Goal: Navigation & Orientation: Find specific page/section

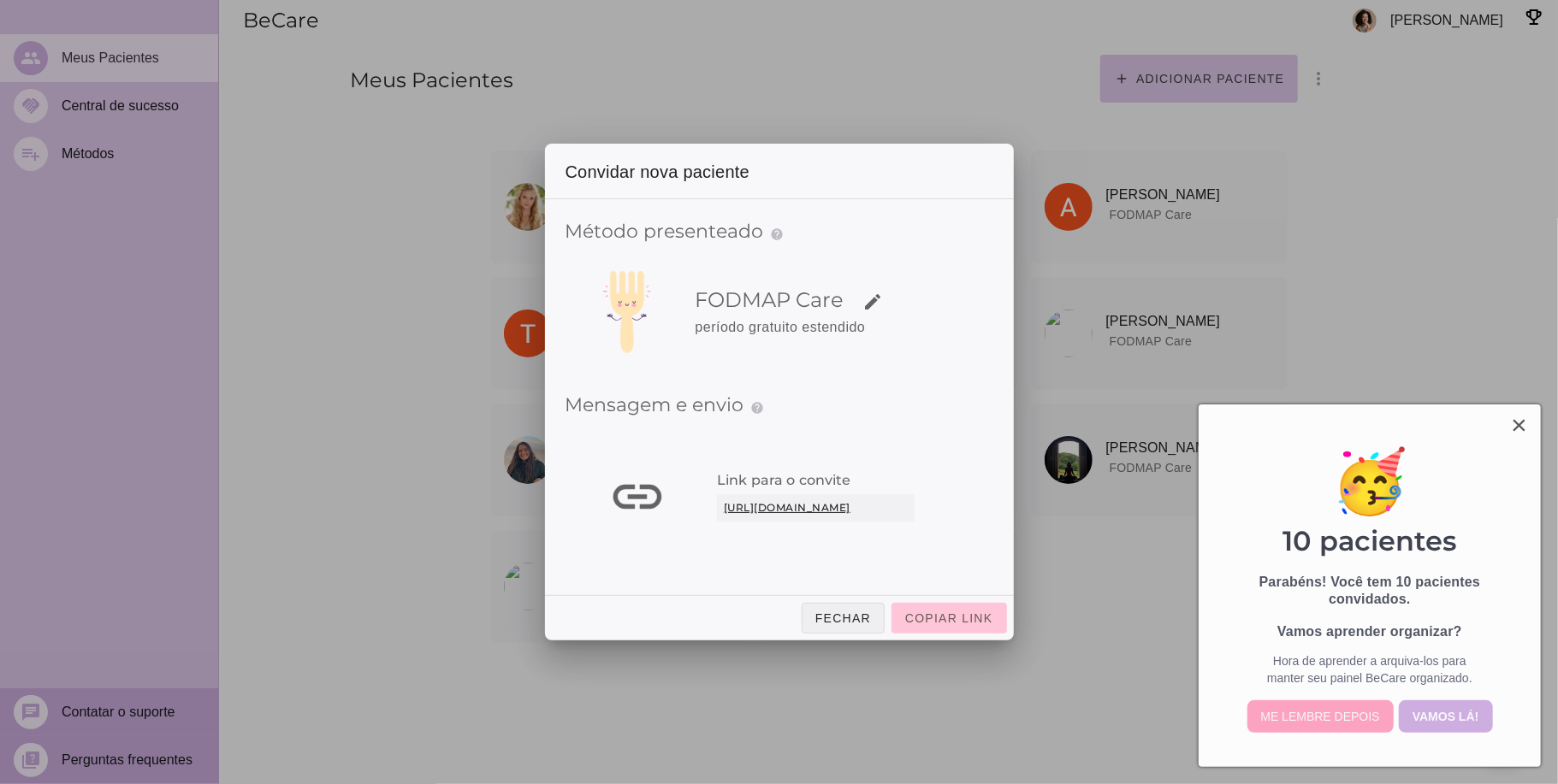
click at [0, 0] on slot "Fechar" at bounding box center [0, 0] width 0 height 0
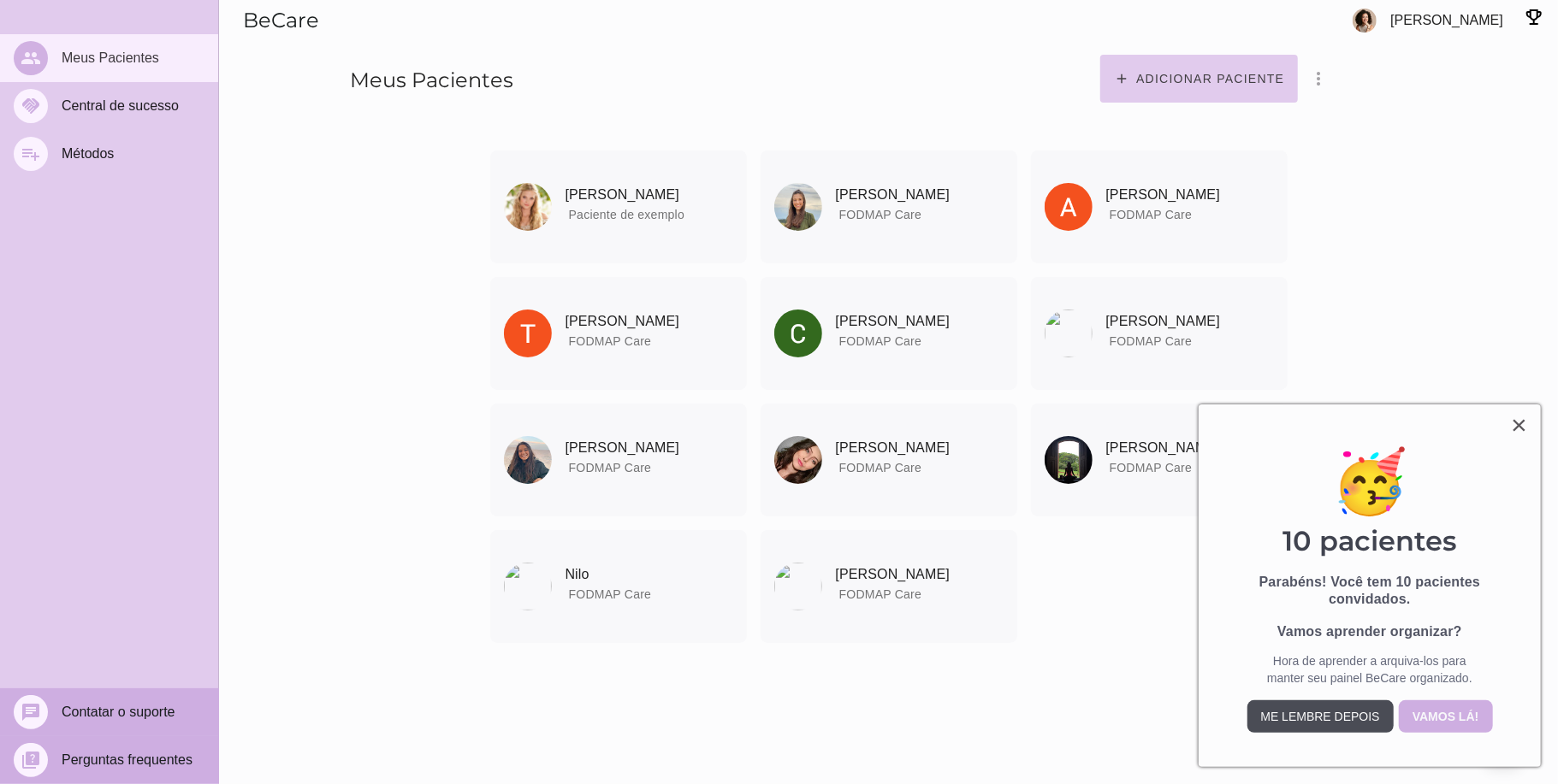
click at [1298, 715] on button "Me lembre depois" at bounding box center [1320, 717] width 146 height 33
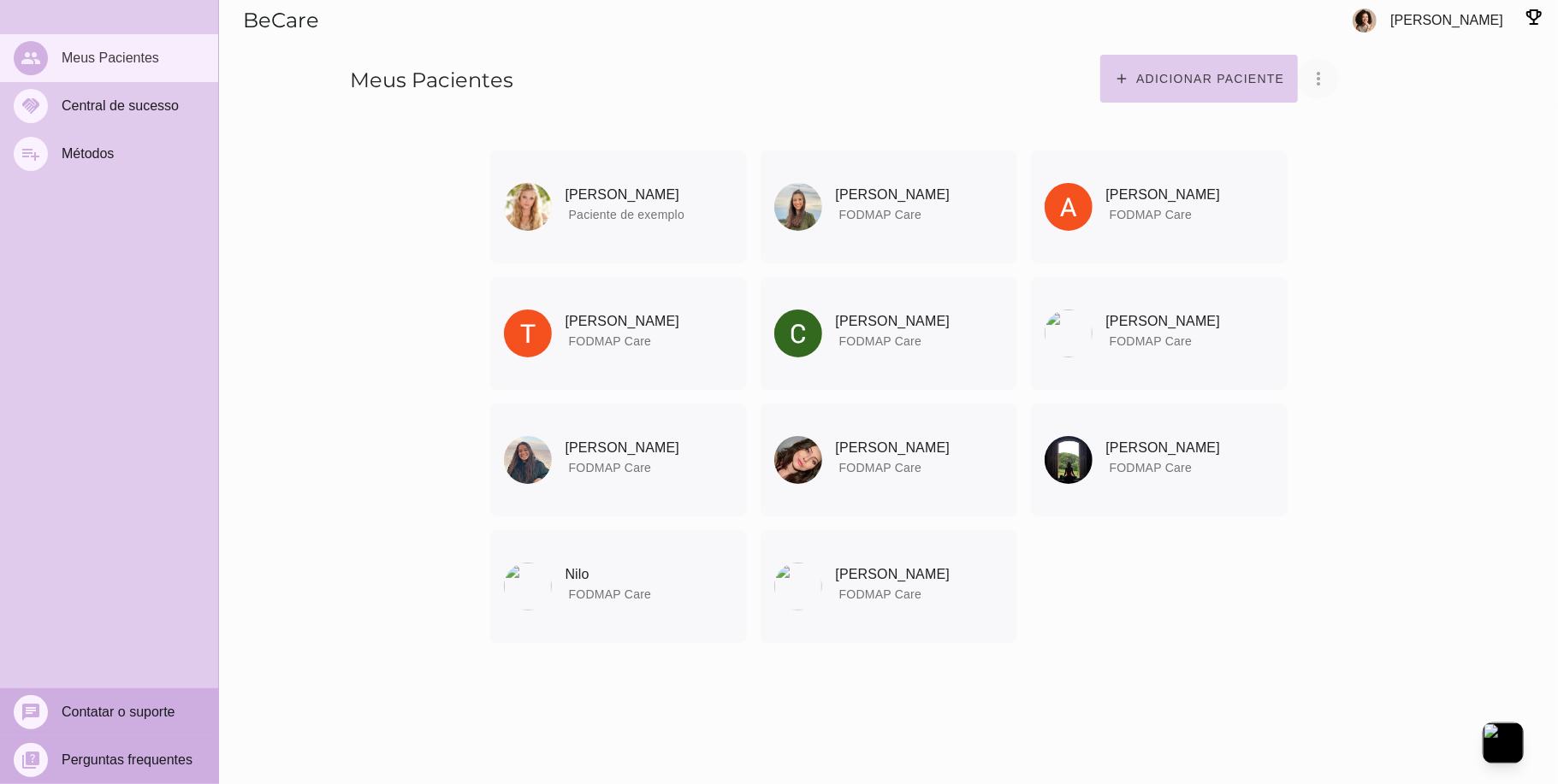
click at [1329, 83] on icon "more_vert" at bounding box center [1318, 78] width 20 height 20
click at [1402, 326] on div "[PERSON_NAME] Paciente de exemplo [PERSON_NAME] Paciente de exemplo" at bounding box center [888, 342] width 1339 height 684
click at [0, 0] on slot "Meus Pacientes" at bounding box center [0, 0] width 0 height 0
drag, startPoint x: 121, startPoint y: 59, endPoint x: 39, endPoint y: 158, distance: 128.5
click at [0, 0] on slot "playlist_add" at bounding box center [0, 0] width 0 height 0
